Goal: Communication & Community: Answer question/provide support

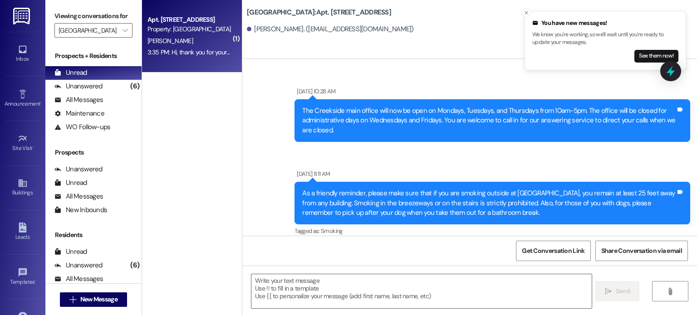
scroll to position [28641, 0]
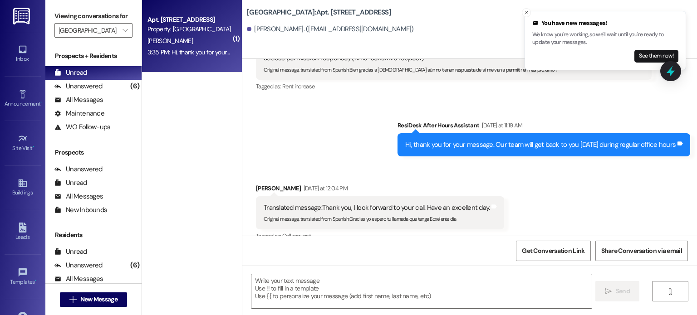
click at [20, 16] on img at bounding box center [22, 16] width 19 height 17
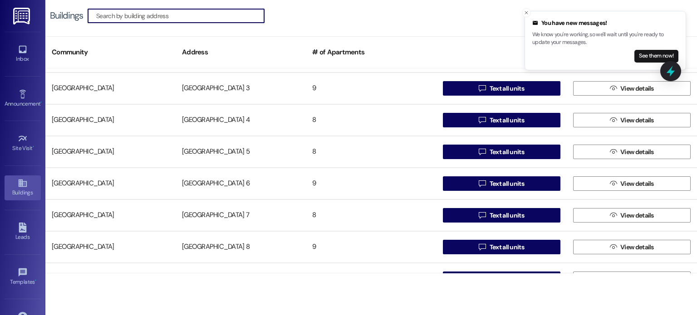
scroll to position [635, 0]
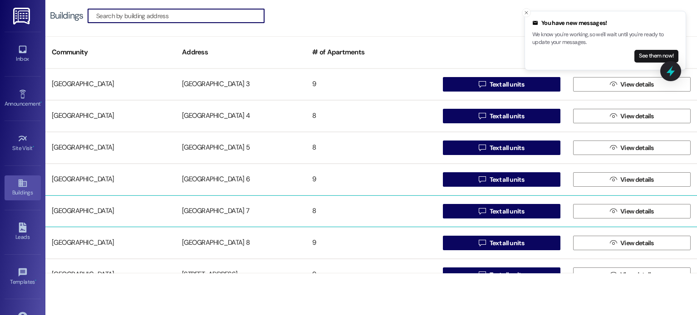
click at [223, 214] on div "[GEOGRAPHIC_DATA] 7" at bounding box center [241, 211] width 130 height 18
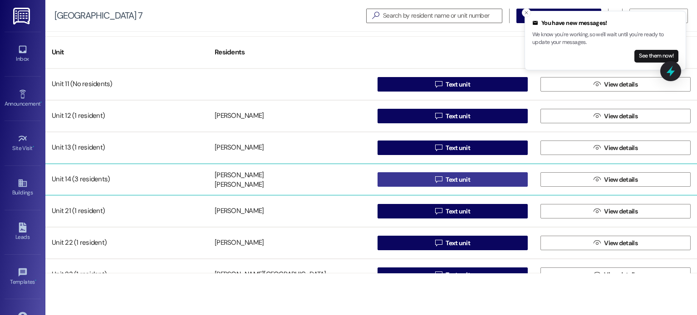
click at [404, 176] on button " Text unit" at bounding box center [453, 179] width 150 height 15
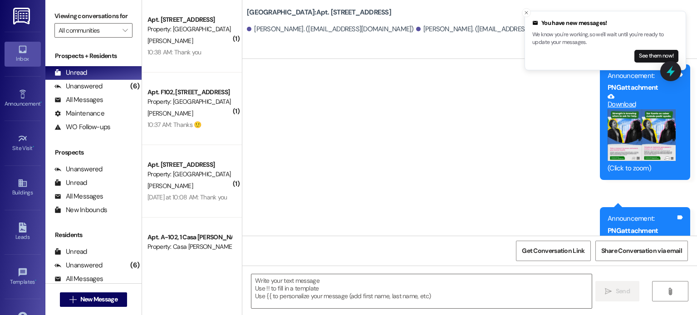
scroll to position [4026, 0]
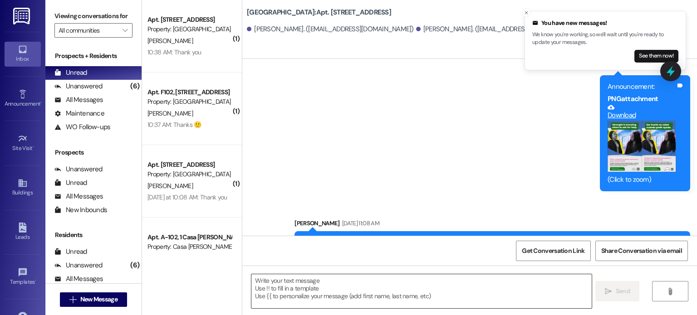
click at [295, 283] on textarea at bounding box center [421, 292] width 340 height 34
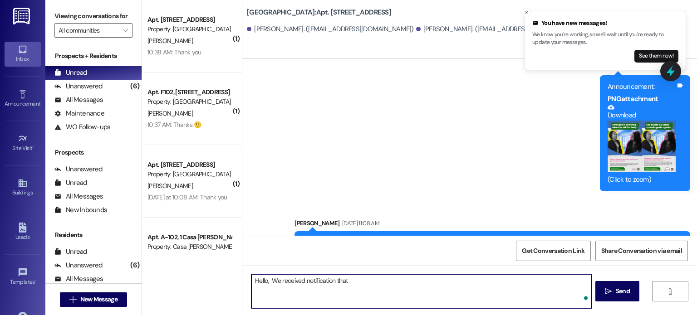
paste textarea "[PERSON_NAME]"
click at [464, 282] on textarea "Hello, We received notification that [PERSON_NAME] is separating from the hoseh…" at bounding box center [421, 292] width 340 height 34
click at [496, 282] on textarea "Hello, We received notification that [PERSON_NAME] is separating from the house…" at bounding box center [421, 292] width 340 height 34
click at [485, 282] on textarea "Hello, We received notification that [PERSON_NAME] is separating from the house…" at bounding box center [421, 292] width 340 height 34
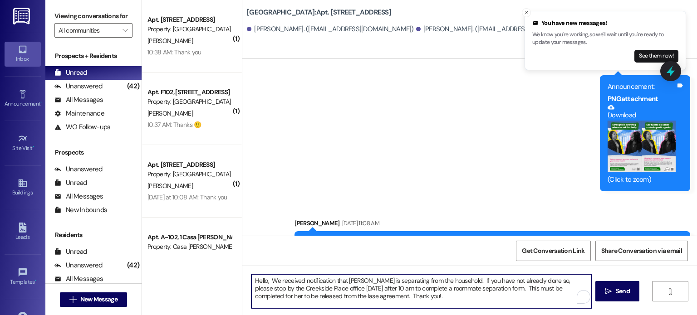
drag, startPoint x: 440, startPoint y: 296, endPoint x: 221, endPoint y: 275, distance: 219.7
click at [221, 275] on div "( 1 ) Apt. C101, [STREET_ADDRESS] Property: [GEOGRAPHIC_DATA] [PERSON_NAME] 10:…" at bounding box center [419, 157] width 555 height 315
type textarea "Hello, We received notification that [PERSON_NAME] is separating from the house…"
click at [376, 257] on div "Get Conversation Link Share Conversation via email" at bounding box center [469, 251] width 455 height 30
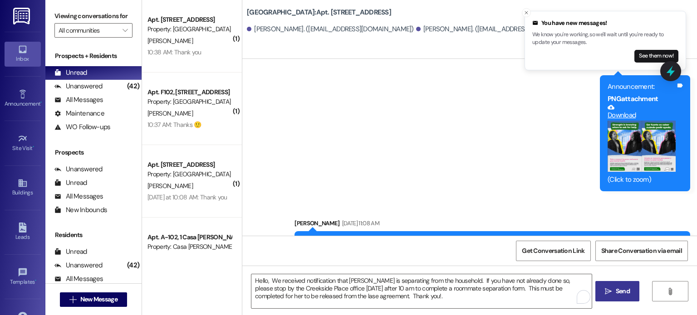
click at [620, 288] on span "Send" at bounding box center [623, 292] width 14 height 10
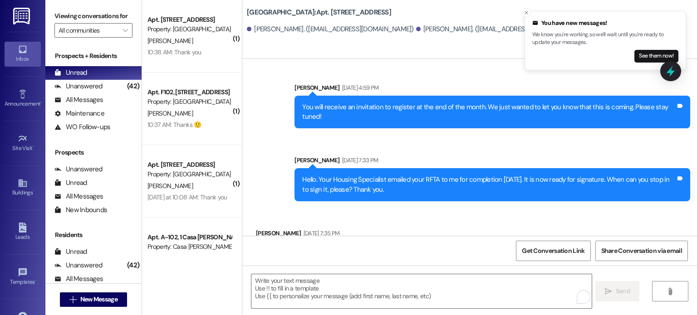
scroll to position [3032, 0]
